Goal: Book appointment/travel/reservation

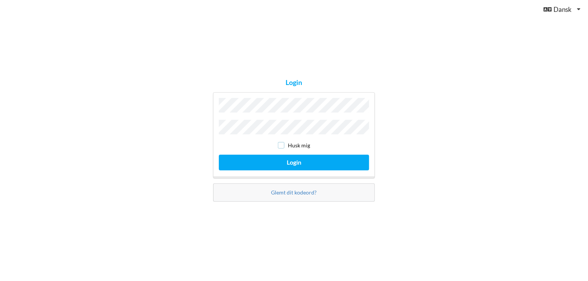
click at [281, 143] on input "checkbox" at bounding box center [281, 145] width 7 height 7
checkbox input "true"
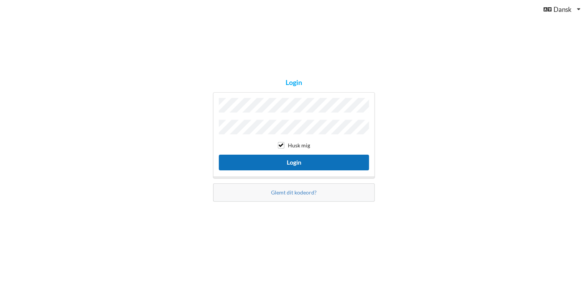
click at [299, 161] on button "Login" at bounding box center [294, 163] width 150 height 16
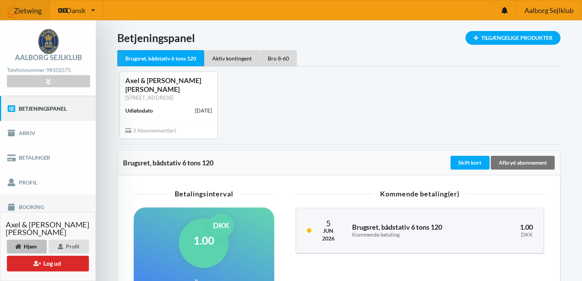
click at [35, 205] on link "Booking" at bounding box center [48, 207] width 96 height 25
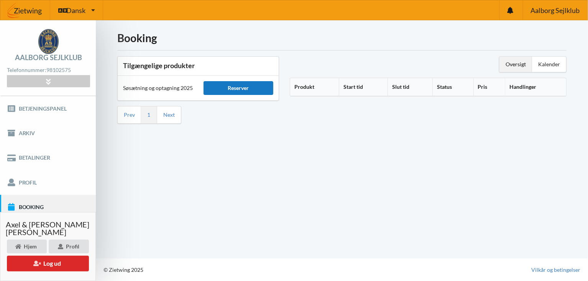
click at [240, 87] on div "Reserver" at bounding box center [239, 88] width 70 height 14
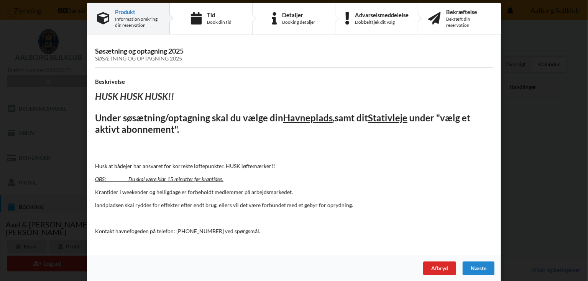
scroll to position [12, 0]
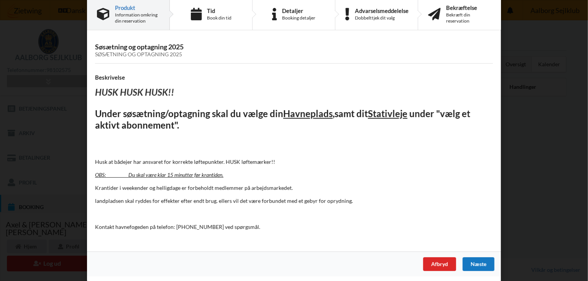
click at [475, 263] on div "Næste" at bounding box center [479, 265] width 32 height 14
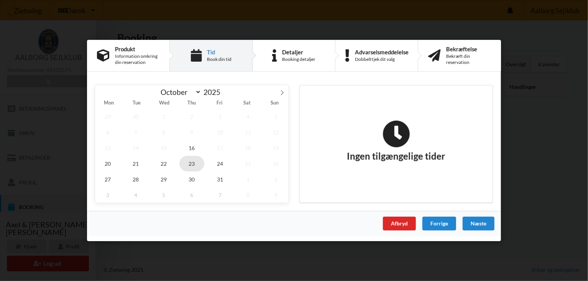
click at [195, 164] on span "23" at bounding box center [191, 164] width 25 height 16
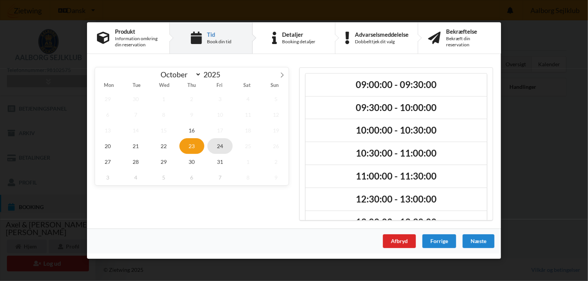
click at [219, 145] on span "24" at bounding box center [219, 146] width 25 height 16
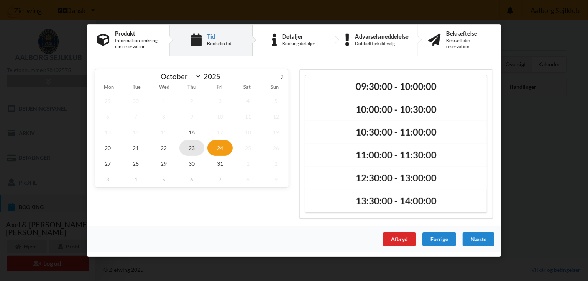
click at [196, 145] on span "23" at bounding box center [191, 148] width 25 height 16
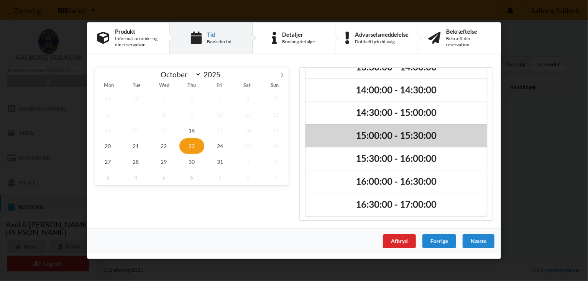
scroll to position [0, 0]
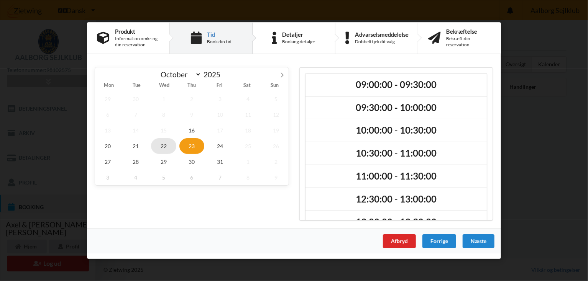
click at [164, 144] on span "22" at bounding box center [163, 146] width 25 height 16
click at [138, 145] on span "21" at bounding box center [135, 146] width 25 height 16
click at [109, 148] on span "20" at bounding box center [107, 146] width 25 height 16
click at [195, 145] on span "23" at bounding box center [191, 146] width 25 height 16
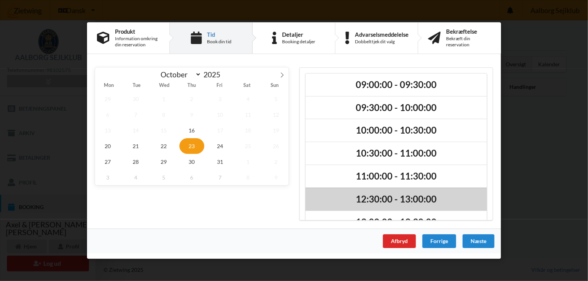
click at [392, 199] on h2 "12:30:00 - 13:00:00" at bounding box center [396, 200] width 171 height 12
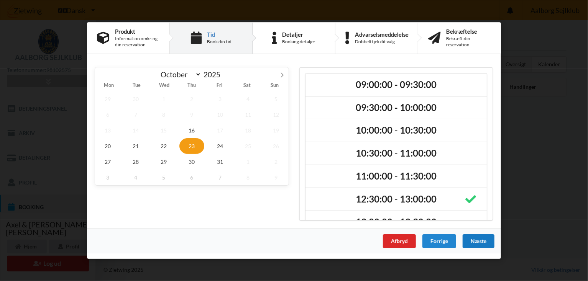
click at [480, 243] on div "Næste" at bounding box center [479, 242] width 32 height 14
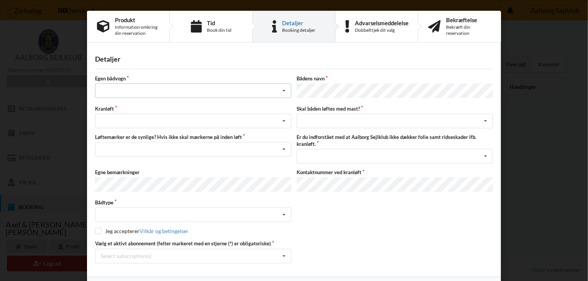
click at [284, 91] on icon at bounding box center [284, 91] width 12 height 14
click at [158, 135] on div "nej" at bounding box center [193, 133] width 196 height 14
click at [284, 119] on icon at bounding box center [284, 121] width 12 height 14
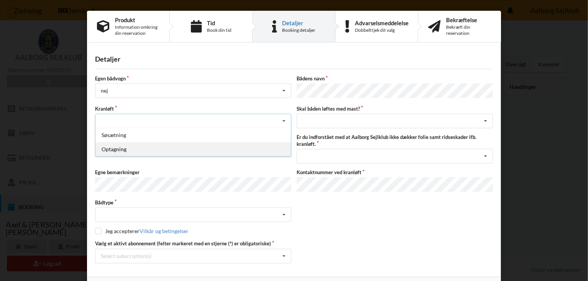
click at [123, 148] on div "Optagning" at bounding box center [193, 149] width 196 height 14
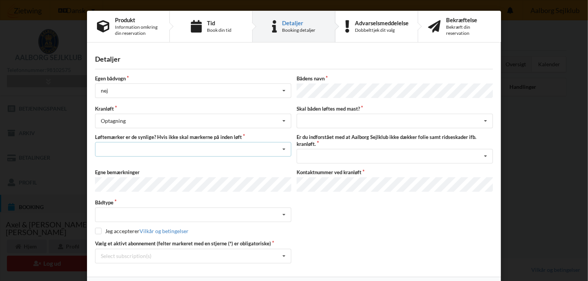
click at [283, 147] on icon at bounding box center [284, 150] width 12 height 14
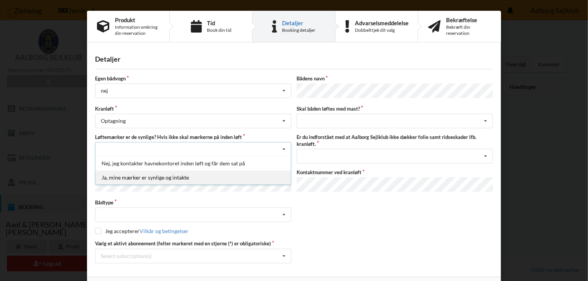
click at [155, 178] on div "Ja, mine mærker er synlige og intakte" at bounding box center [193, 178] width 196 height 14
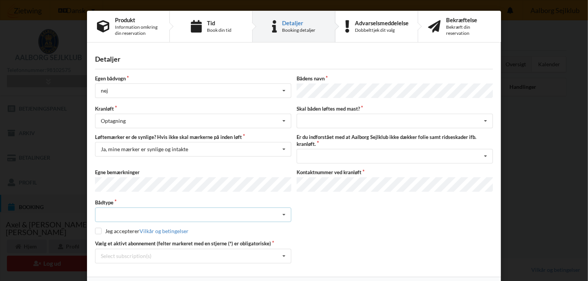
click at [284, 210] on icon at bounding box center [284, 215] width 12 height 14
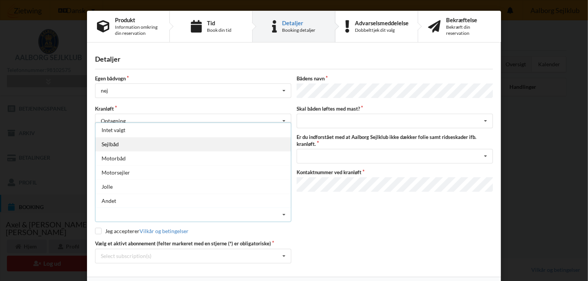
click at [119, 141] on div "Sejlbåd" at bounding box center [193, 144] width 196 height 14
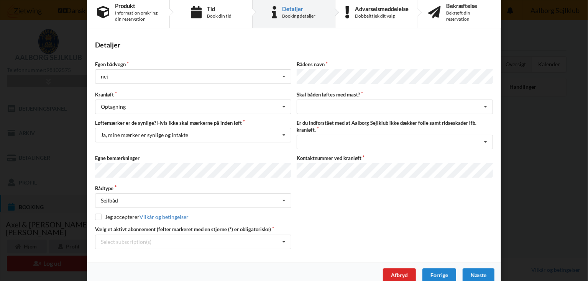
scroll to position [22, 0]
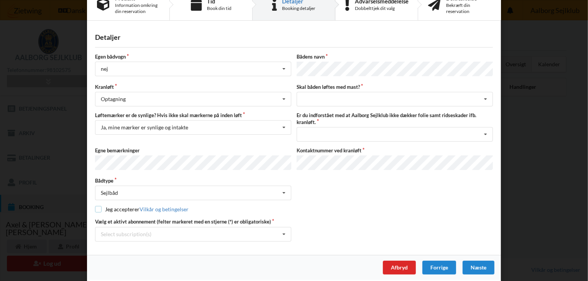
click at [97, 206] on input "checkbox" at bounding box center [98, 209] width 7 height 7
click at [281, 230] on icon at bounding box center [284, 235] width 12 height 14
click at [328, 255] on div "Afbryd Forrige [GEOGRAPHIC_DATA]" at bounding box center [294, 267] width 414 height 25
click at [282, 230] on icon at bounding box center [284, 235] width 12 height 14
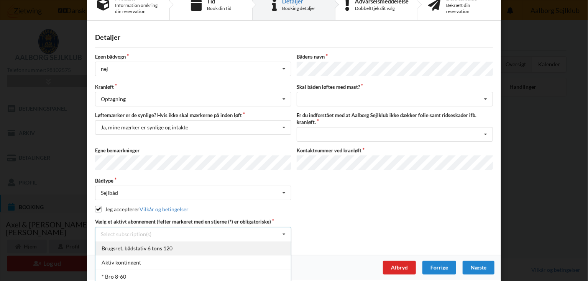
click at [162, 244] on div "Brugsret, bådstativ 6 tons 120" at bounding box center [193, 249] width 196 height 14
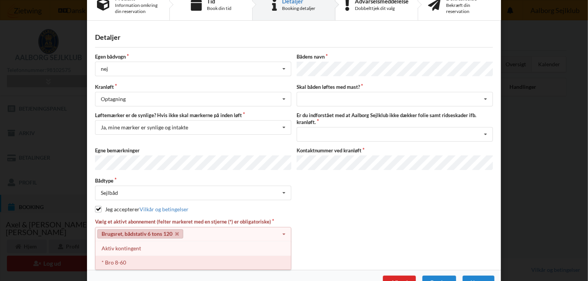
click at [150, 261] on div "* Bro 8-60" at bounding box center [193, 263] width 196 height 14
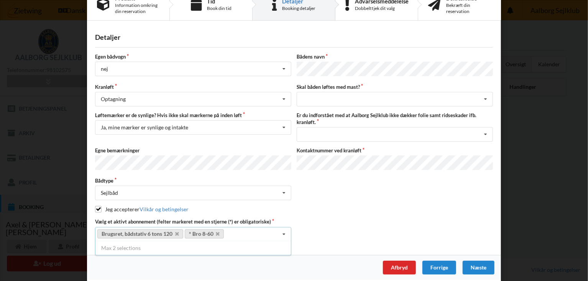
click at [283, 230] on icon at bounding box center [284, 235] width 12 height 14
click at [282, 230] on icon at bounding box center [284, 235] width 12 height 14
click at [306, 266] on div "Afbryd Forrige [GEOGRAPHIC_DATA]" at bounding box center [294, 267] width 414 height 25
click at [282, 230] on icon at bounding box center [284, 235] width 12 height 14
click at [96, 206] on input "checkbox" at bounding box center [98, 209] width 7 height 7
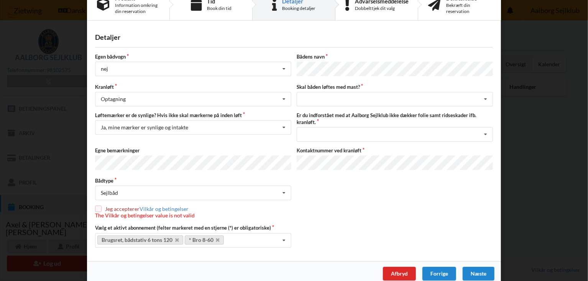
click at [263, 266] on div "Afbryd Forrige [GEOGRAPHIC_DATA]" at bounding box center [294, 274] width 414 height 25
click at [281, 236] on icon at bounding box center [284, 241] width 12 height 14
click at [97, 206] on input "checkbox" at bounding box center [98, 209] width 7 height 7
checkbox input "true"
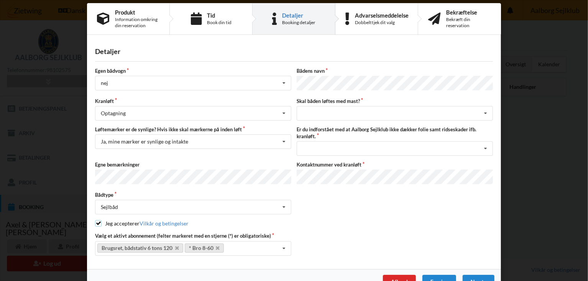
scroll to position [0, 0]
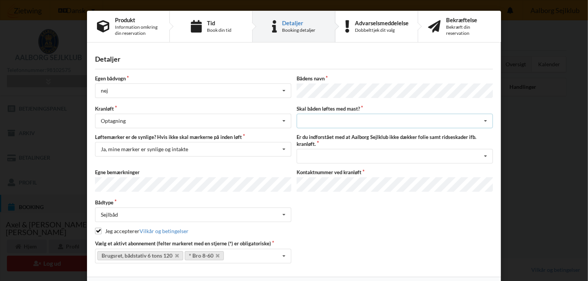
click at [485, 116] on icon at bounding box center [486, 121] width 12 height 14
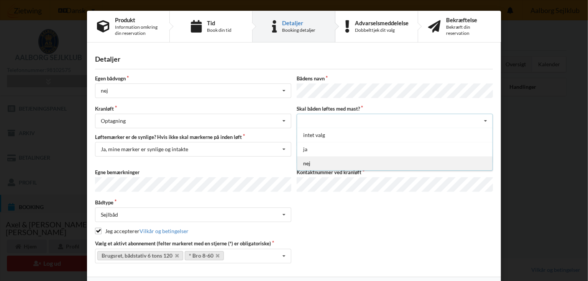
click at [314, 162] on div "nej" at bounding box center [395, 163] width 196 height 14
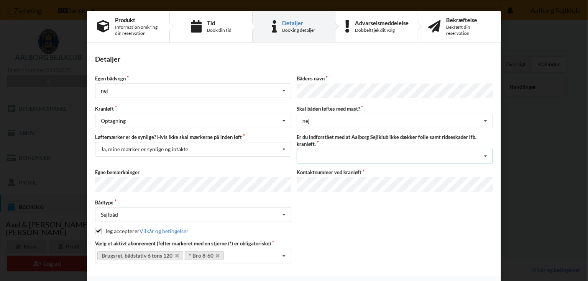
click at [485, 153] on icon at bounding box center [486, 157] width 12 height 14
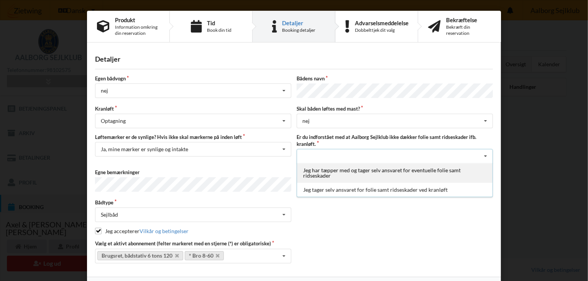
click at [402, 168] on div "Jeg har tæpper med og tager selv ansvaret for eventuelle folie samt ridseskader" at bounding box center [395, 173] width 196 height 20
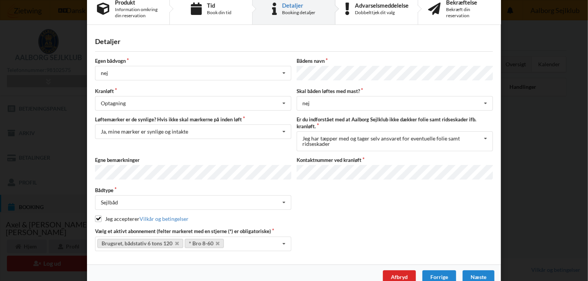
scroll to position [27, 0]
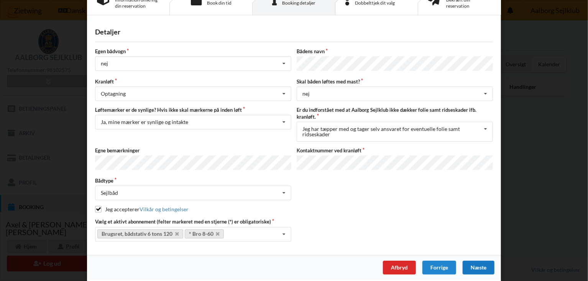
click at [475, 263] on div "Næste" at bounding box center [479, 268] width 32 height 14
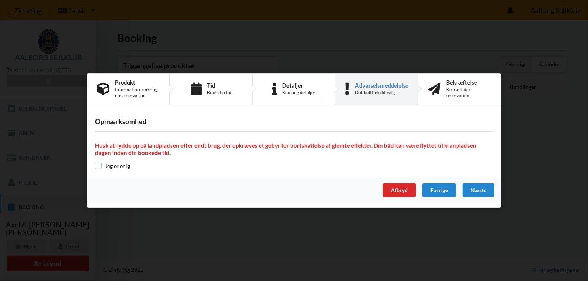
click at [100, 166] on input "checkbox" at bounding box center [98, 166] width 7 height 7
checkbox input "true"
click at [480, 189] on div "Næste" at bounding box center [479, 191] width 32 height 14
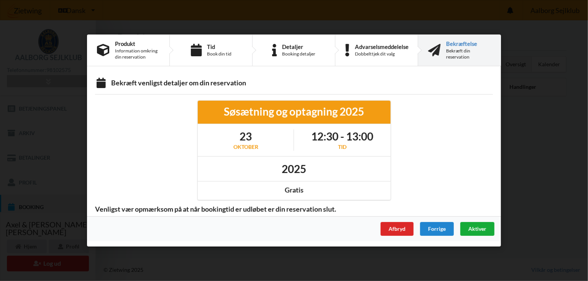
click at [477, 229] on span "Aktiver" at bounding box center [478, 229] width 18 height 7
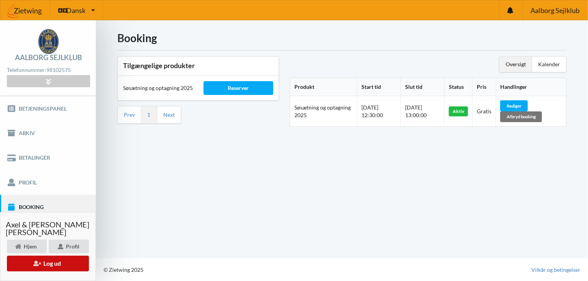
click at [53, 264] on button "Log ud" at bounding box center [48, 264] width 82 height 16
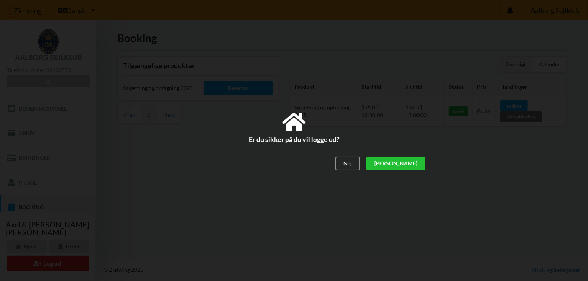
click at [414, 163] on div "[PERSON_NAME]" at bounding box center [396, 164] width 59 height 14
